Goal: Information Seeking & Learning: Learn about a topic

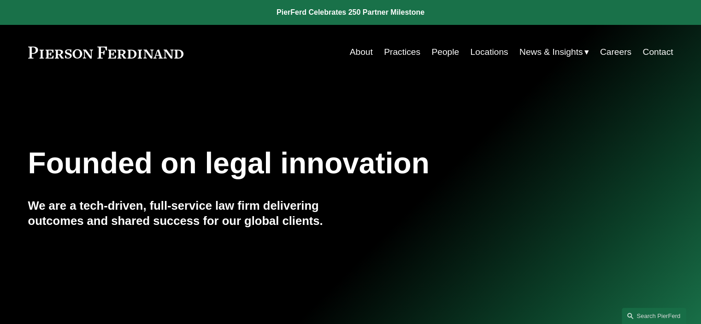
click at [442, 53] on link "People" at bounding box center [445, 52] width 28 height 18
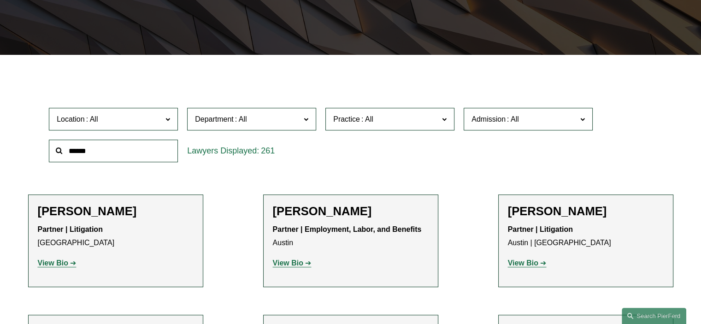
scroll to position [210, 0]
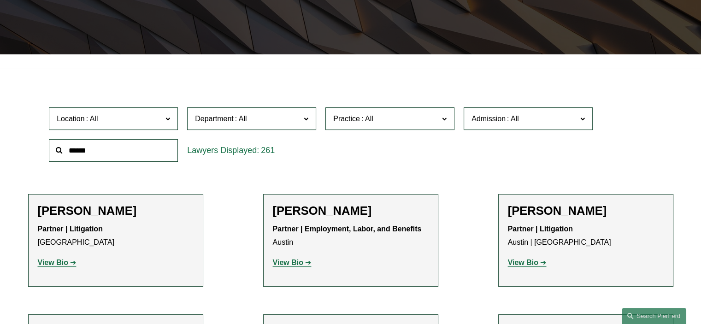
click at [302, 123] on label "Department" at bounding box center [251, 118] width 129 height 23
click at [0, 0] on link "Litigation" at bounding box center [0, 0] width 0 height 0
click at [580, 118] on span at bounding box center [582, 118] width 5 height 12
click at [0, 0] on link "[GEOGRAPHIC_DATA] and [GEOGRAPHIC_DATA]" at bounding box center [0, 0] width 0 height 0
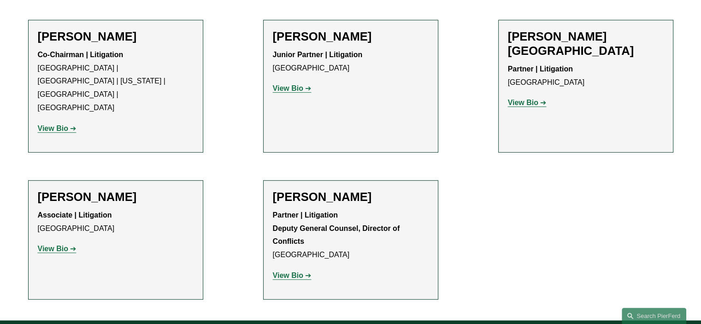
scroll to position [385, 0]
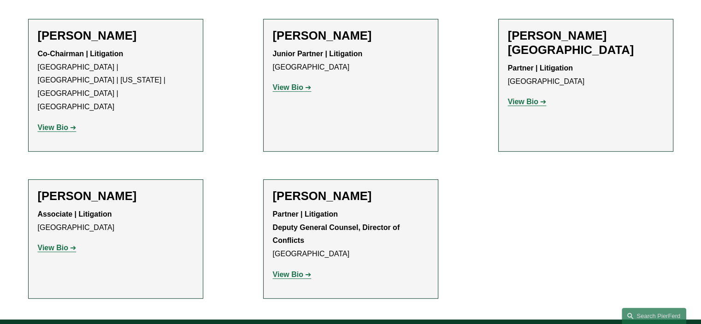
click at [294, 270] on strong "View Bio" at bounding box center [288, 274] width 30 height 8
click at [51, 244] on strong "View Bio" at bounding box center [53, 248] width 30 height 8
click at [287, 88] on strong "View Bio" at bounding box center [288, 87] width 30 height 8
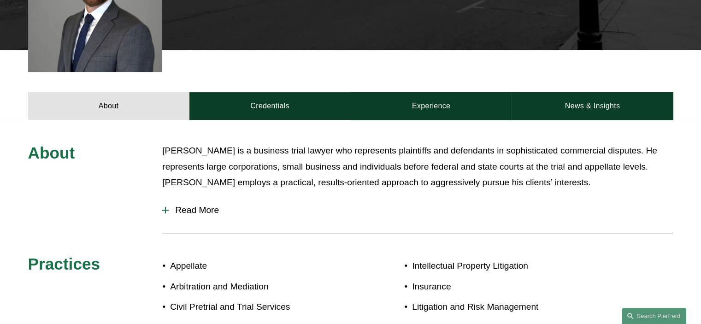
scroll to position [320, 0]
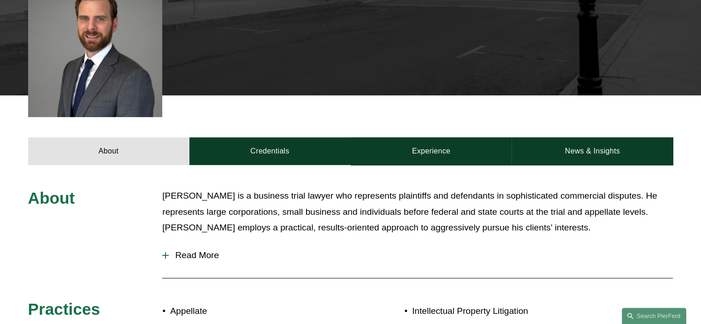
click at [199, 250] on span "Read More" at bounding box center [421, 255] width 504 height 10
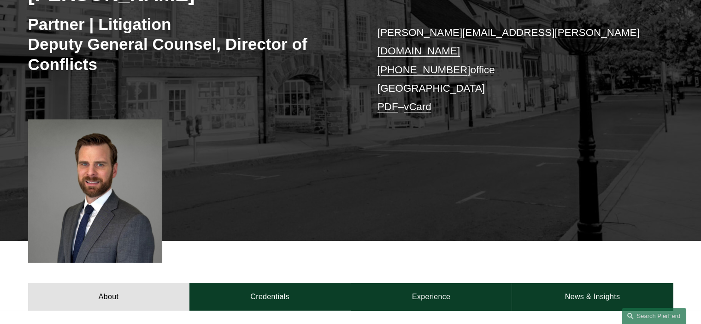
scroll to position [173, 0]
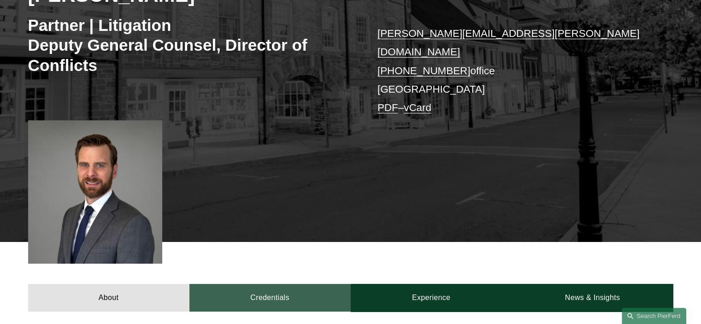
click at [260, 291] on link "Credentials" at bounding box center [269, 298] width 161 height 28
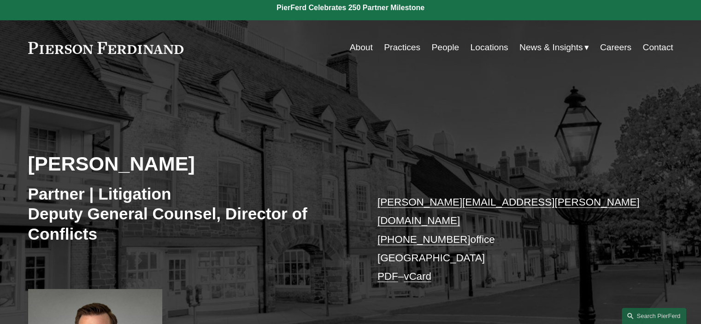
scroll to position [0, 0]
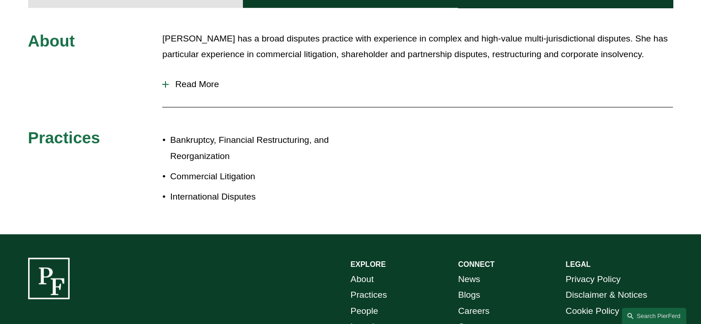
scroll to position [446, 0]
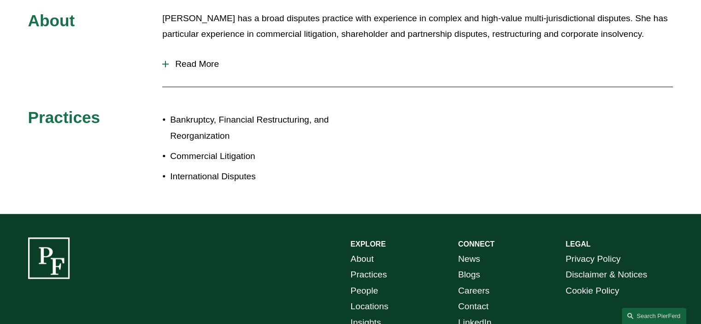
click at [196, 63] on span "Read More" at bounding box center [421, 64] width 504 height 10
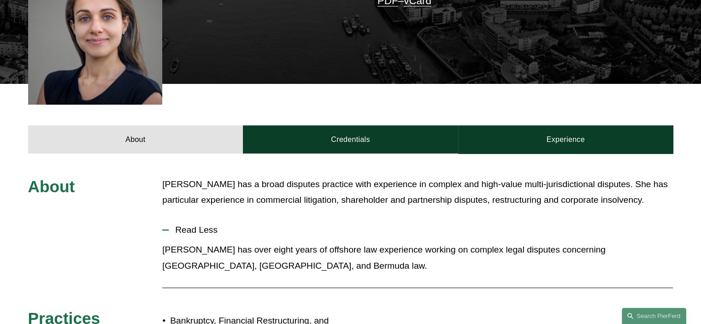
scroll to position [269, 0]
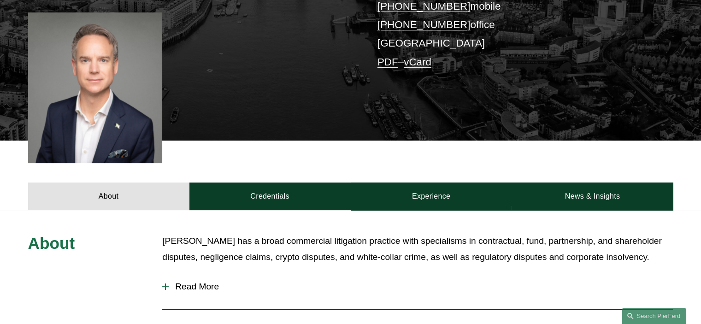
scroll to position [241, 0]
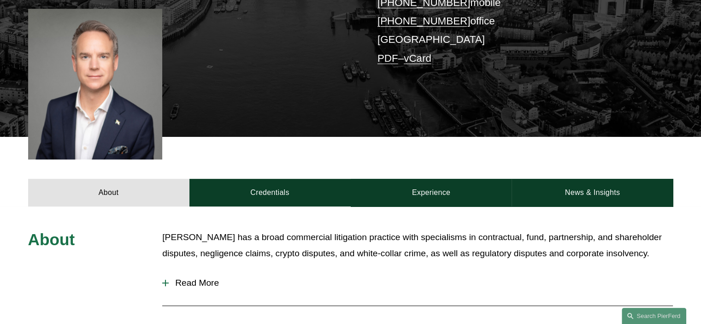
click at [205, 278] on span "Read More" at bounding box center [421, 283] width 504 height 10
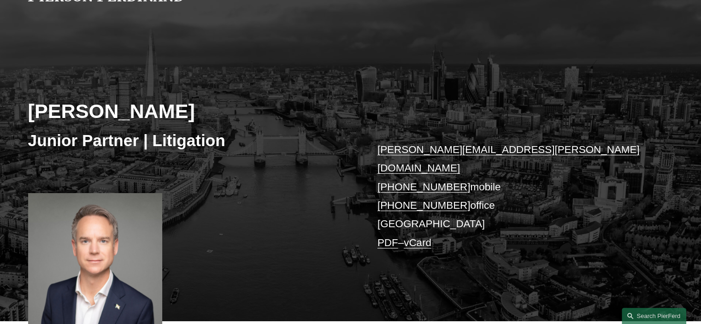
scroll to position [17, 0]
